Goal: Information Seeking & Learning: Check status

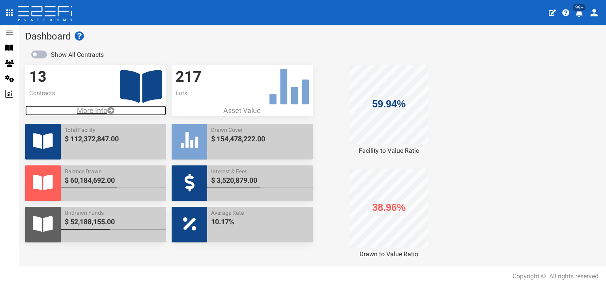
click at [92, 105] on p "More Info" at bounding box center [95, 110] width 141 height 10
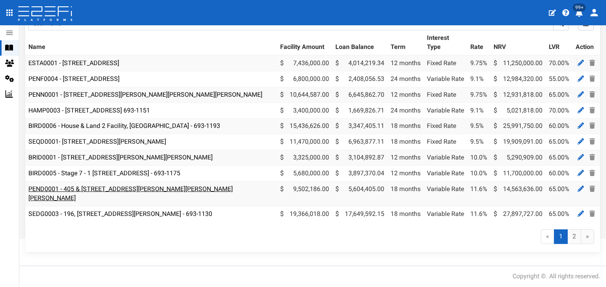
scroll to position [79, 0]
click at [568, 237] on link "2" at bounding box center [575, 236] width 14 height 15
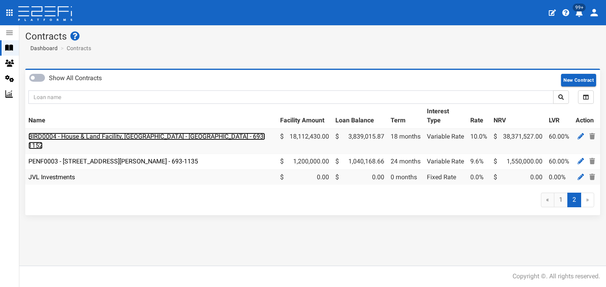
click at [109, 134] on link "BIRD0004 - House & Land Facility, [GEOGRAPHIC_DATA] - [GEOGRAPHIC_DATA] - 693-1…" at bounding box center [146, 141] width 237 height 17
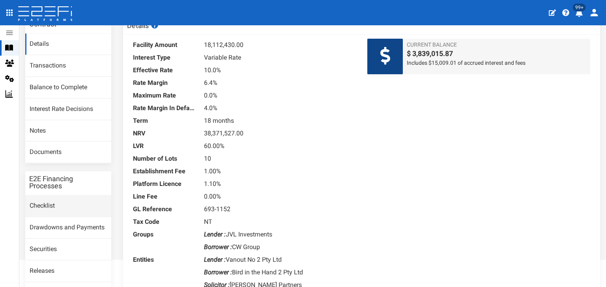
scroll to position [79, 0]
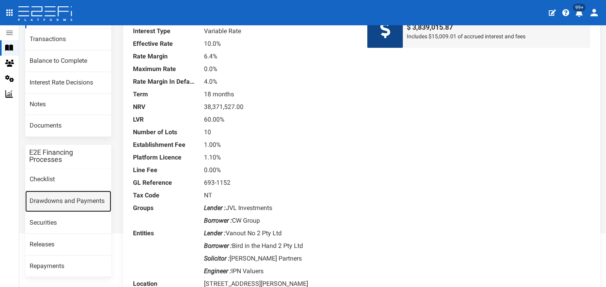
click at [67, 199] on link "Drawdowns and Payments" at bounding box center [68, 201] width 86 height 21
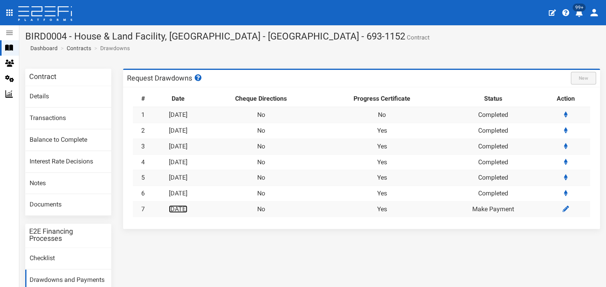
click at [184, 209] on link "26-07-2024" at bounding box center [178, 209] width 19 height 8
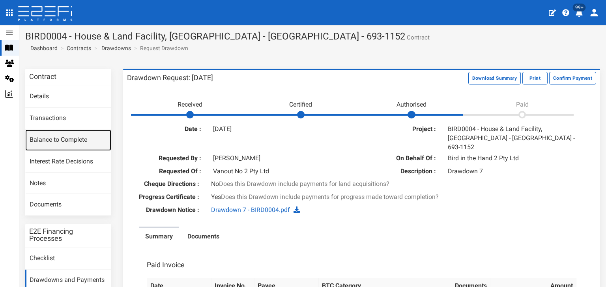
click at [54, 139] on link "Balance to Complete" at bounding box center [68, 139] width 86 height 21
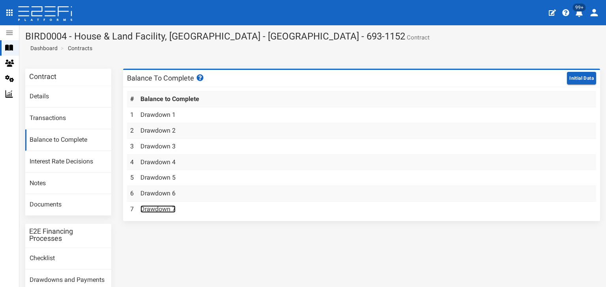
click at [157, 212] on link "Drawdown 7" at bounding box center [158, 209] width 35 height 8
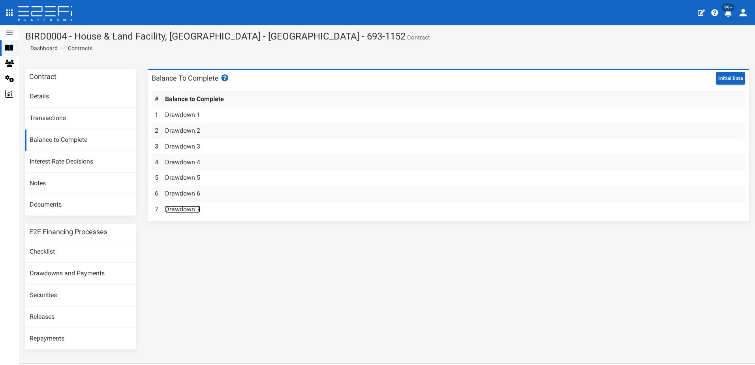
click at [185, 208] on link "Drawdown 7" at bounding box center [182, 209] width 35 height 8
click at [82, 271] on link "Drawdowns and Payments" at bounding box center [80, 273] width 111 height 21
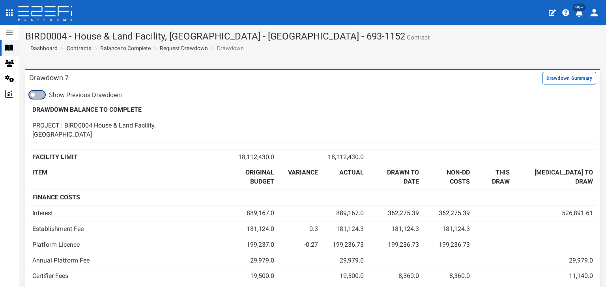
click at [41, 95] on span at bounding box center [37, 95] width 16 height 8
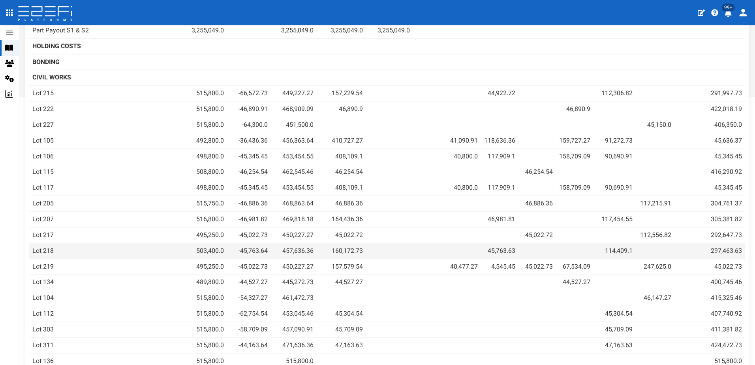
scroll to position [276, 0]
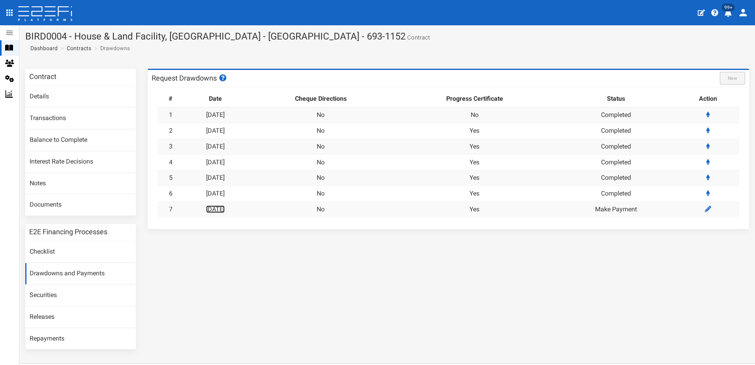
click at [224, 208] on link "[DATE]" at bounding box center [215, 209] width 19 height 8
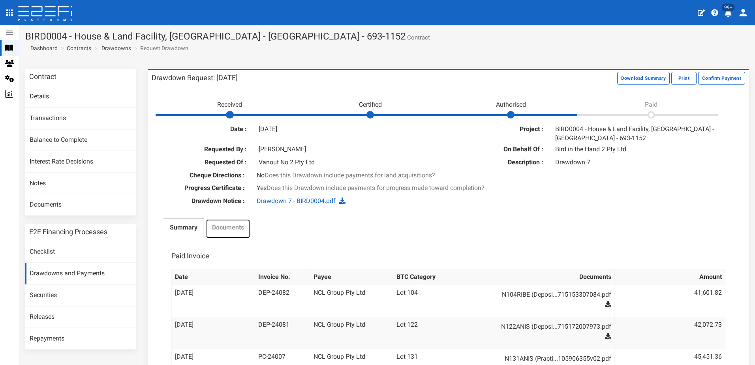
click at [222, 229] on label "Documents" at bounding box center [228, 227] width 32 height 9
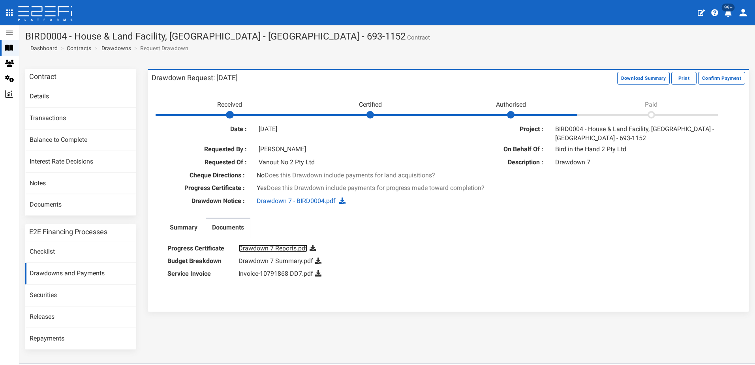
click at [275, 250] on link "Drawdown 7 Reports.pdf" at bounding box center [272, 248] width 69 height 8
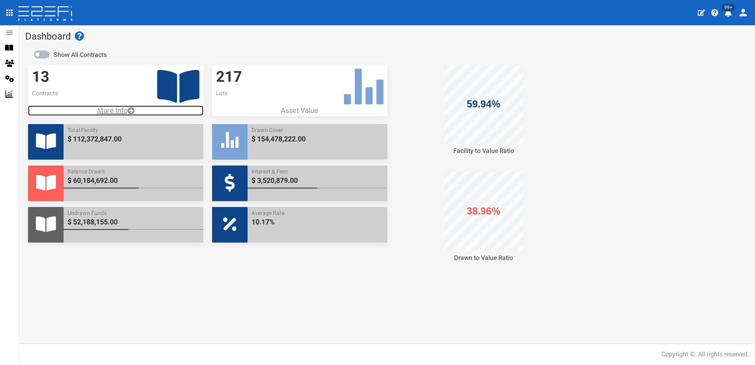
click at [118, 108] on p "More Info" at bounding box center [115, 110] width 175 height 10
